Goal: Information Seeking & Learning: Learn about a topic

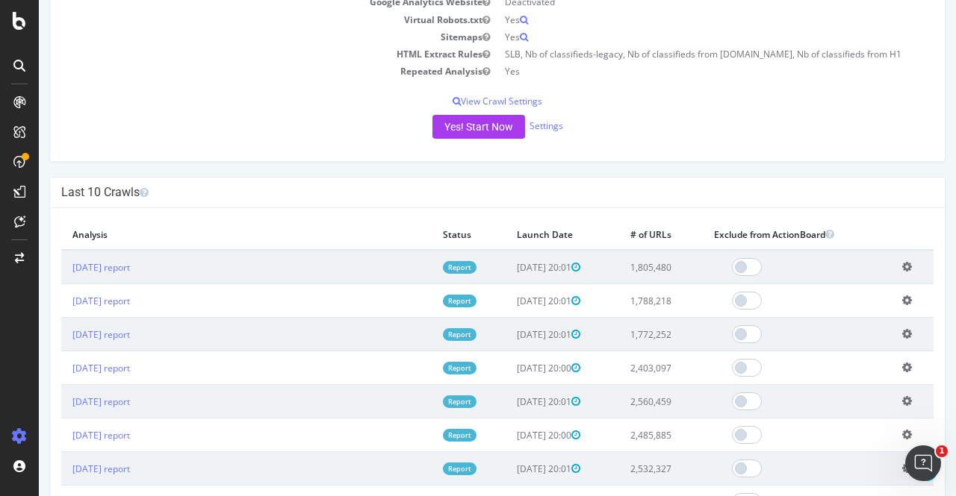
scroll to position [293, 0]
click at [119, 267] on link "[DATE] report" at bounding box center [100, 268] width 57 height 13
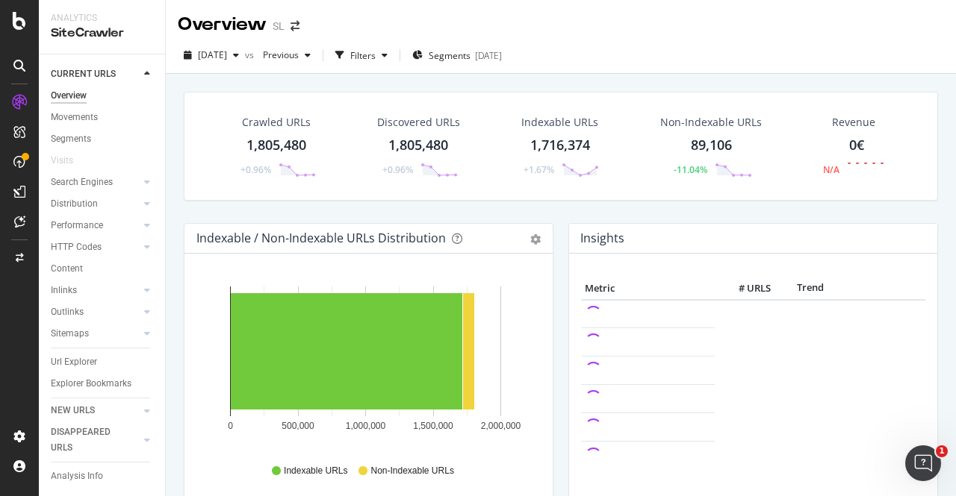
click at [539, 214] on div "Crawled URLs 1,805,480 +0.96% Discovered URLs 1,805,480 +0.96% Indexable URLs 1…" at bounding box center [560, 157] width 769 height 131
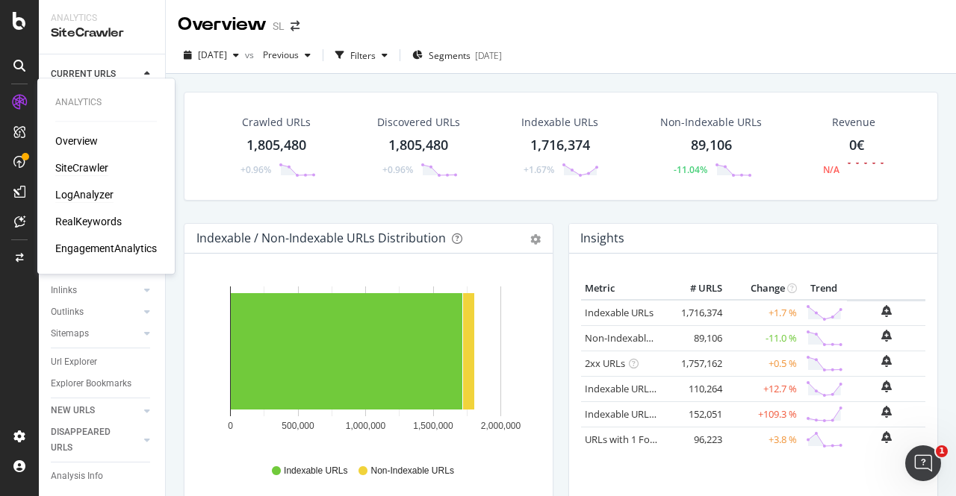
click at [91, 201] on div "LogAnalyzer" at bounding box center [84, 194] width 58 height 15
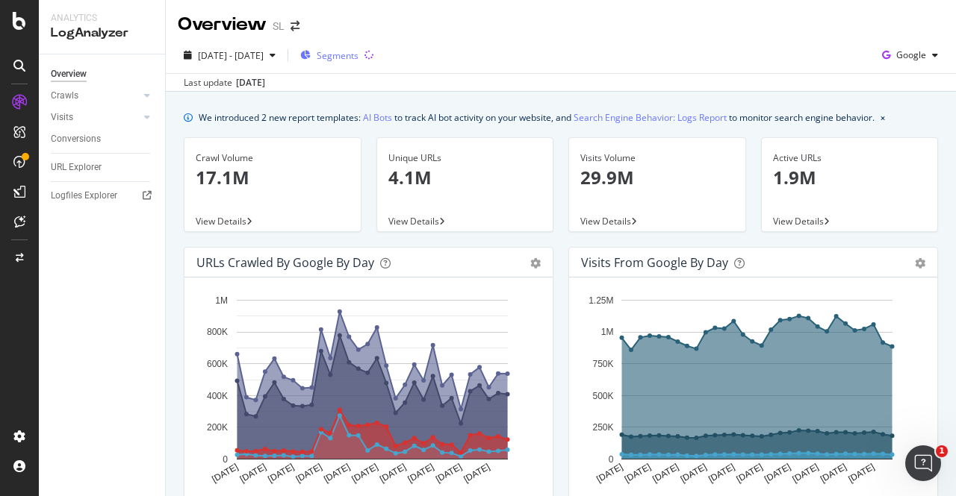
click at [358, 53] on span "Segments" at bounding box center [338, 55] width 42 height 13
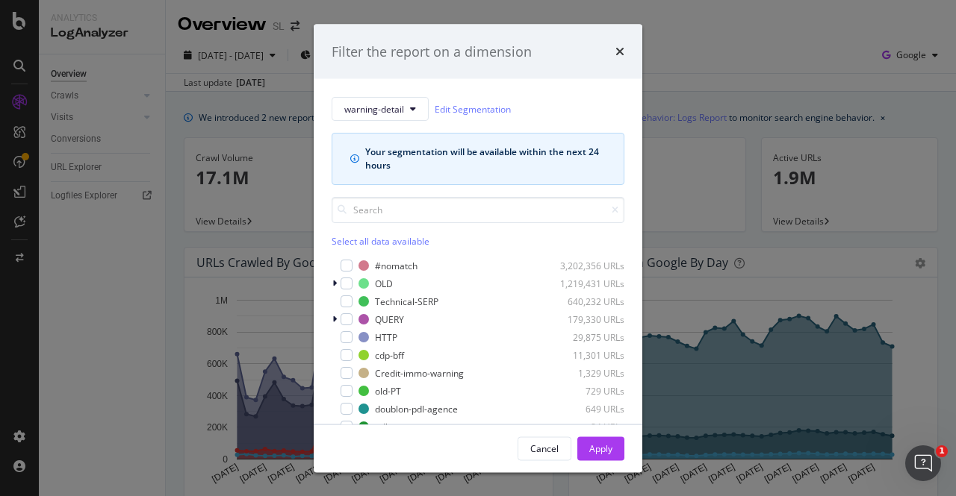
click at [625, 49] on div "Filter the report on a dimension" at bounding box center [478, 51] width 328 height 55
click at [618, 52] on icon "times" at bounding box center [619, 52] width 9 height 12
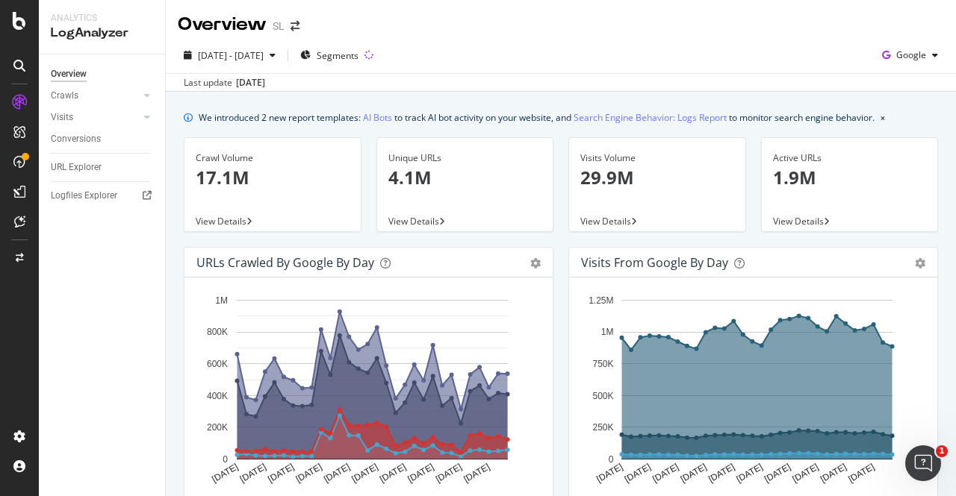
click at [492, 41] on div "2025 Aug. 8th - Sep. 6th Segments Google Last update Sep. 08, 2025" at bounding box center [561, 64] width 790 height 54
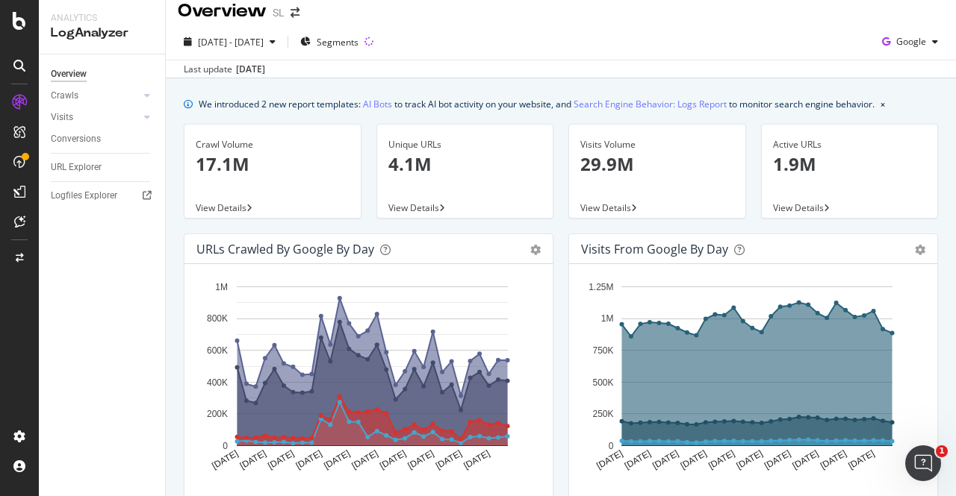
scroll to position [11, 0]
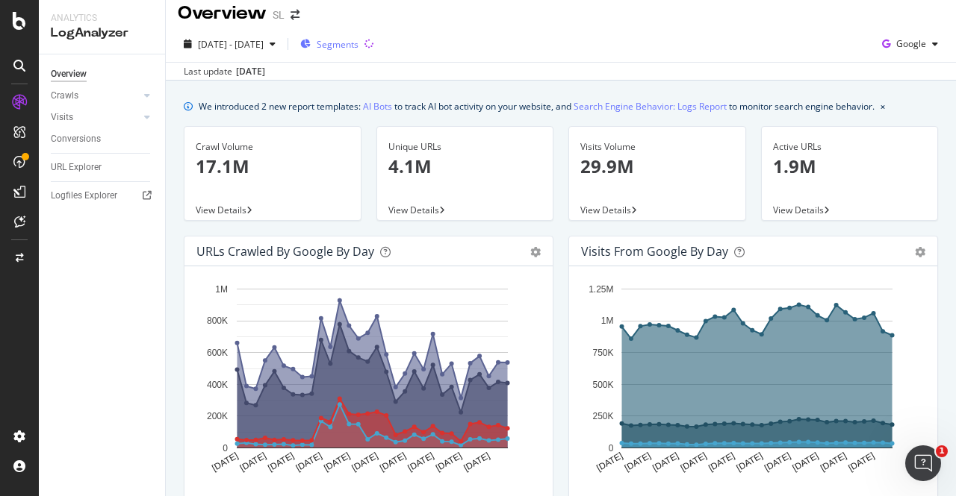
click at [358, 46] on span "Segments" at bounding box center [338, 44] width 42 height 13
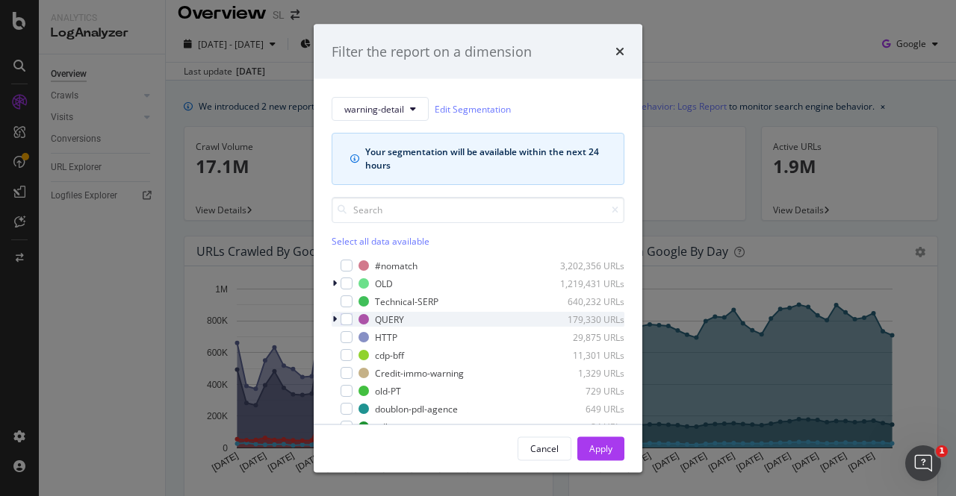
click at [340, 317] on div "modal" at bounding box center [335, 319] width 9 height 15
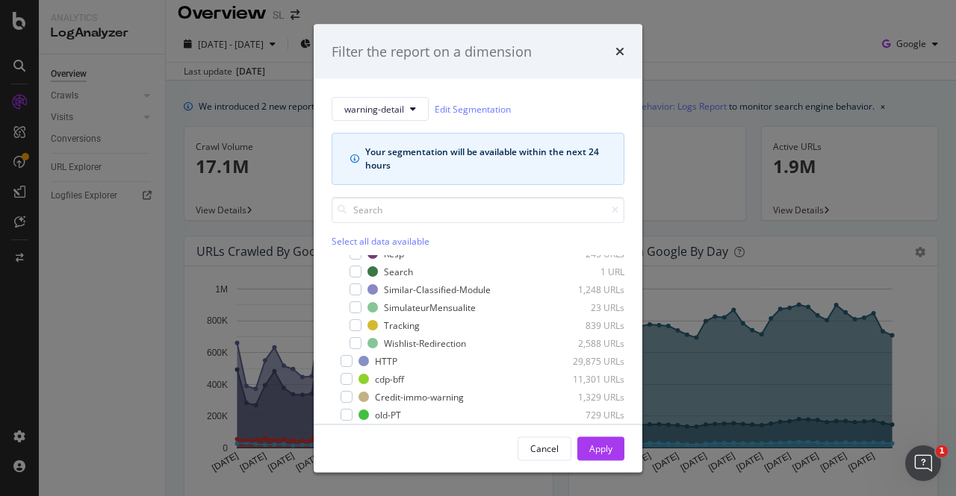
scroll to position [0, 0]
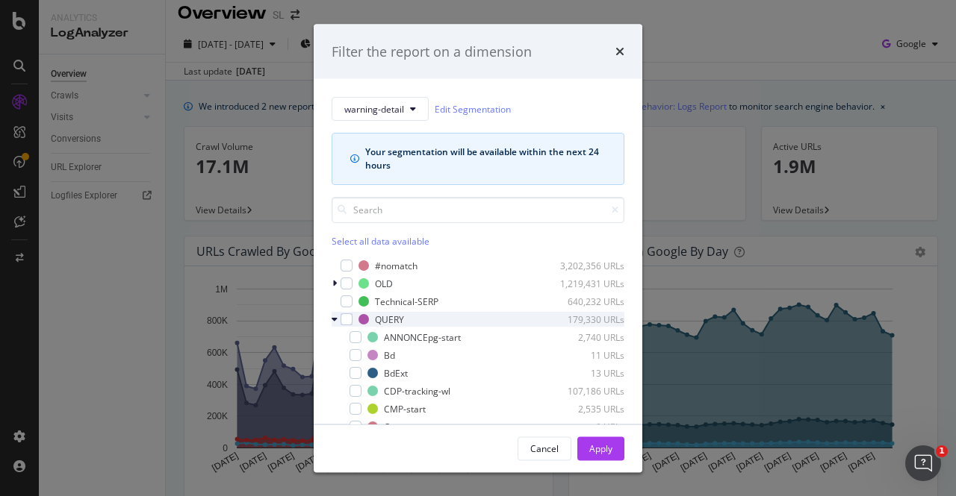
click at [337, 317] on icon "modal" at bounding box center [334, 319] width 6 height 9
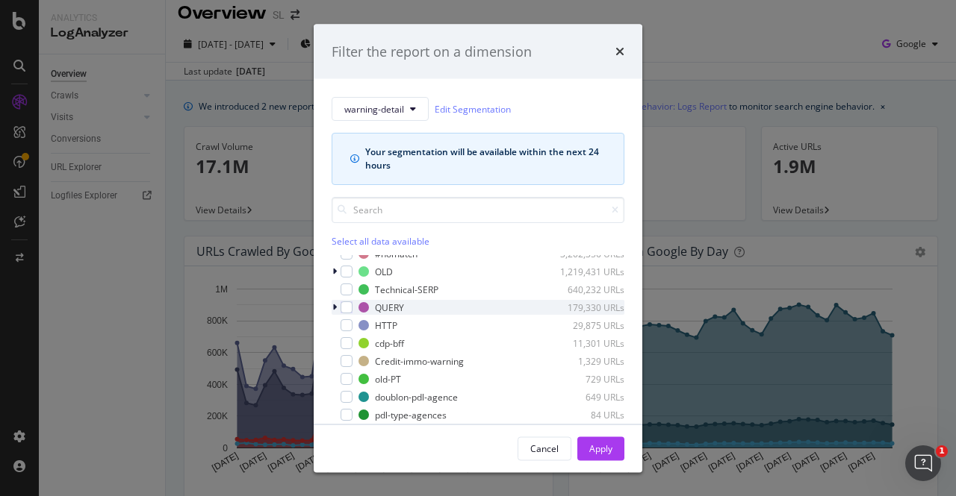
click at [336, 307] on icon "modal" at bounding box center [334, 307] width 4 height 9
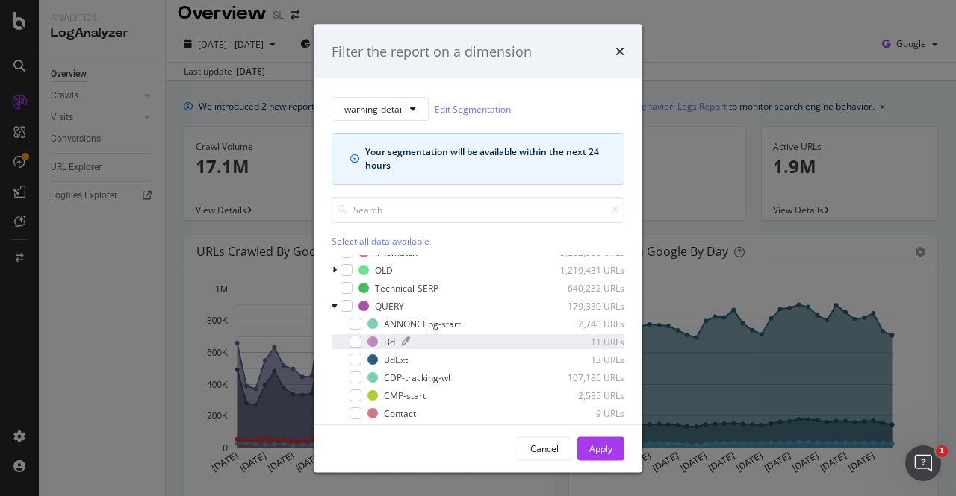
scroll to position [0, 0]
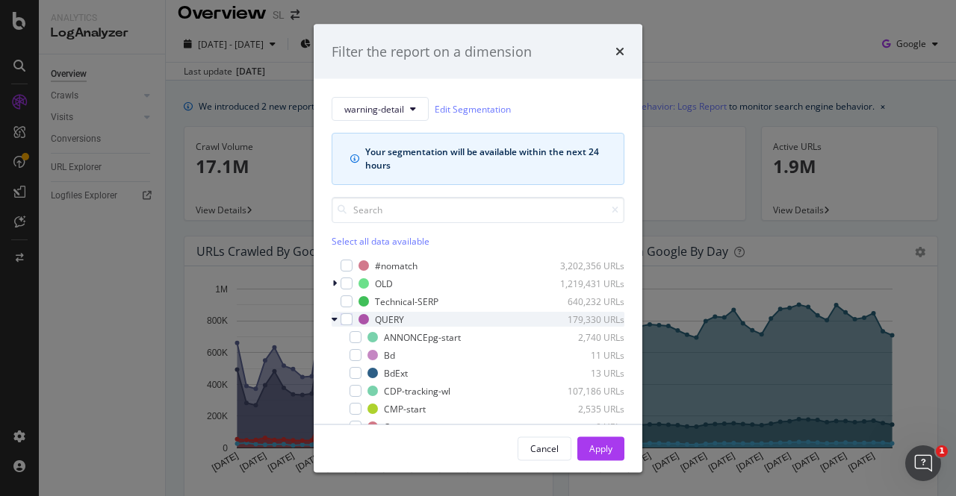
click at [336, 317] on icon "modal" at bounding box center [334, 319] width 6 height 9
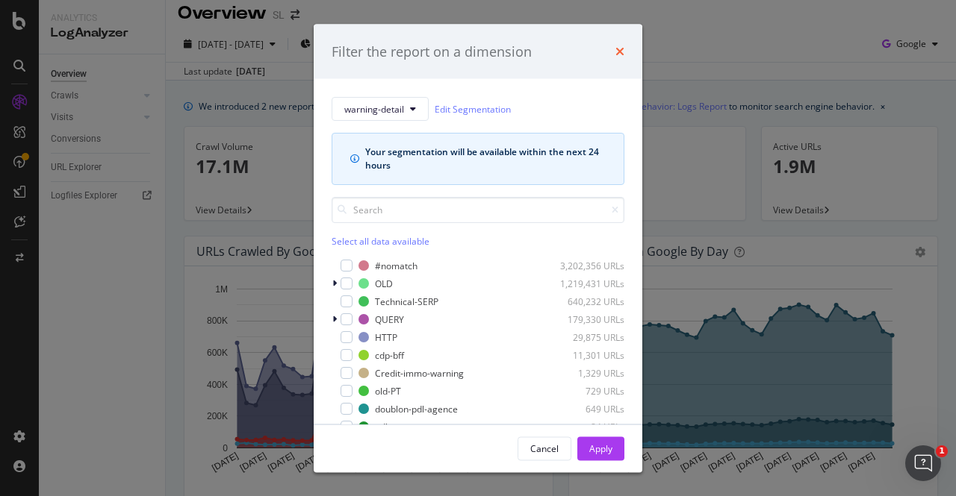
click at [620, 46] on icon "times" at bounding box center [619, 52] width 9 height 12
